Goal: Task Accomplishment & Management: Use online tool/utility

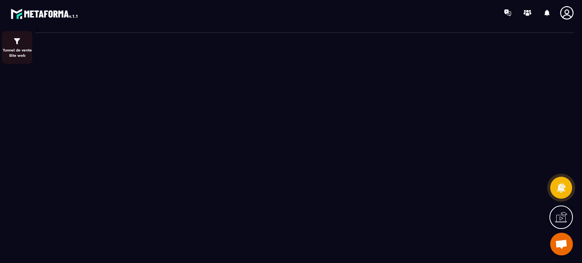
click at [14, 49] on p "Tunnel de vente Site web" at bounding box center [17, 53] width 30 height 11
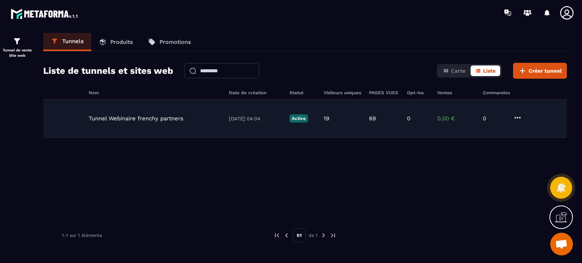
click at [154, 117] on p "Tunnel Webinaire frenchy partners" at bounding box center [136, 118] width 95 height 7
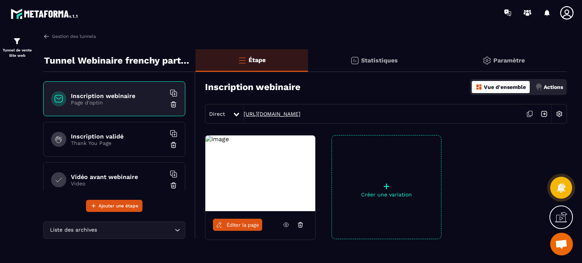
click at [257, 115] on link "https://www.conciergerieclesenmain.com/atelier-en-ligne" at bounding box center [271, 114] width 57 height 6
click at [229, 225] on span "Éditer la page" at bounding box center [242, 225] width 33 height 6
